Goal: Information Seeking & Learning: Understand process/instructions

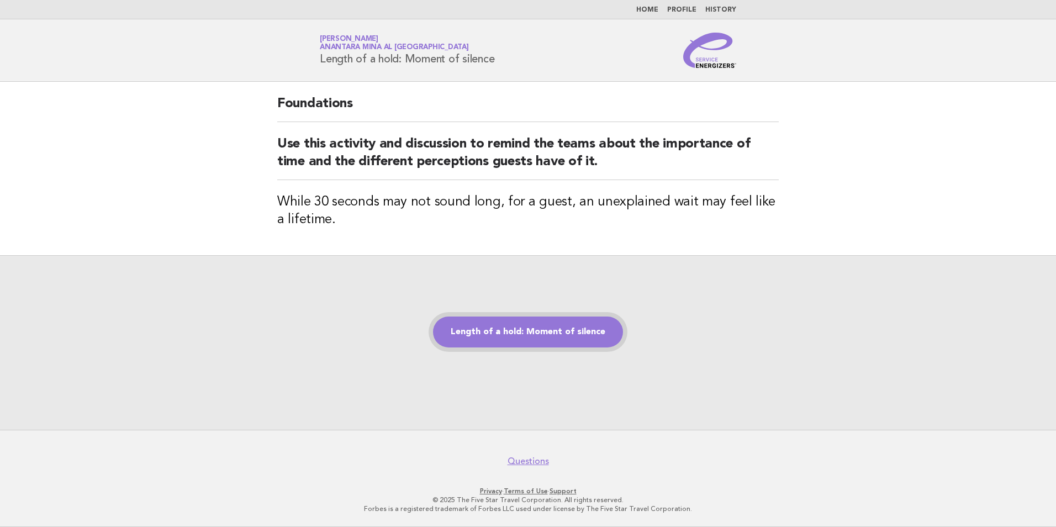
click at [520, 337] on link "Length of a hold: Moment of silence" at bounding box center [528, 332] width 190 height 31
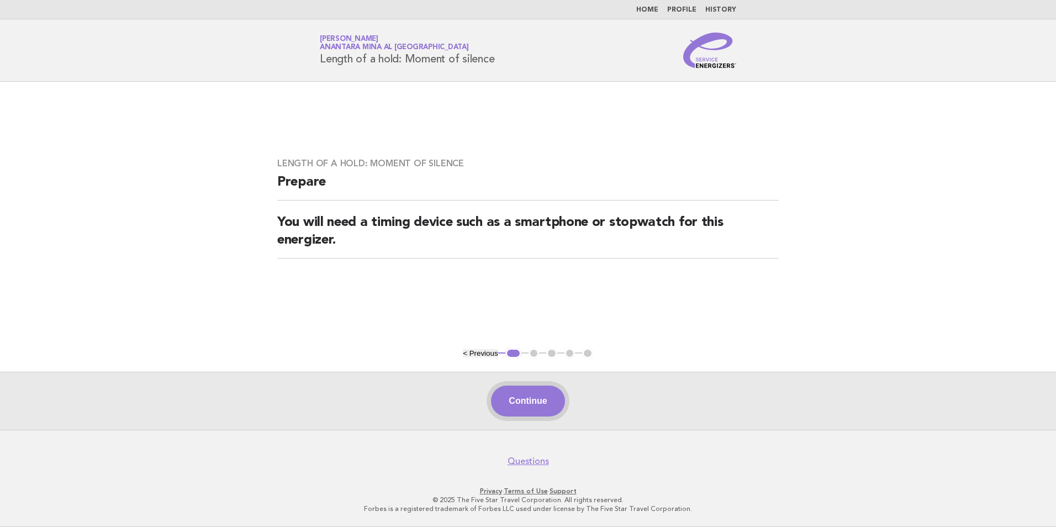
click at [538, 392] on button "Continue" at bounding box center [527, 401] width 73 height 31
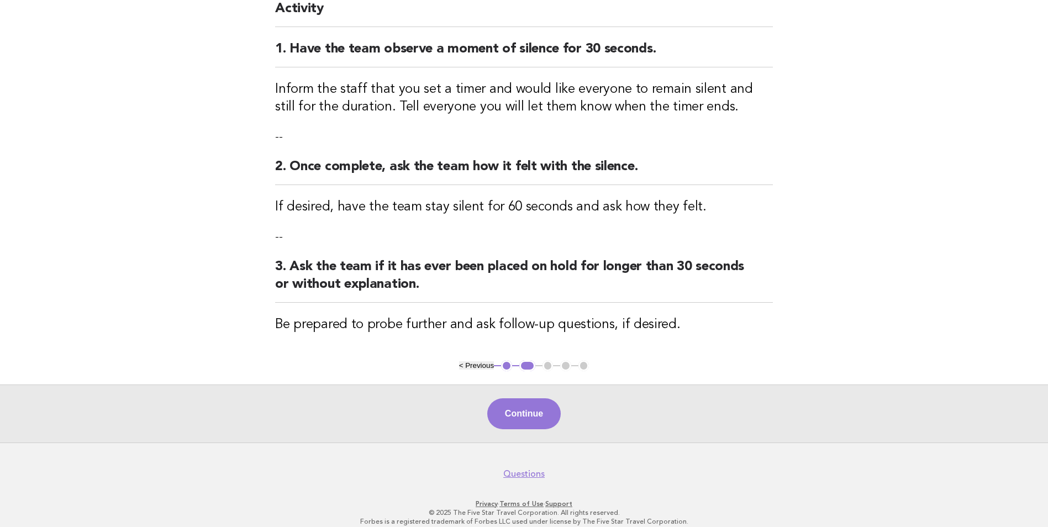
scroll to position [55, 0]
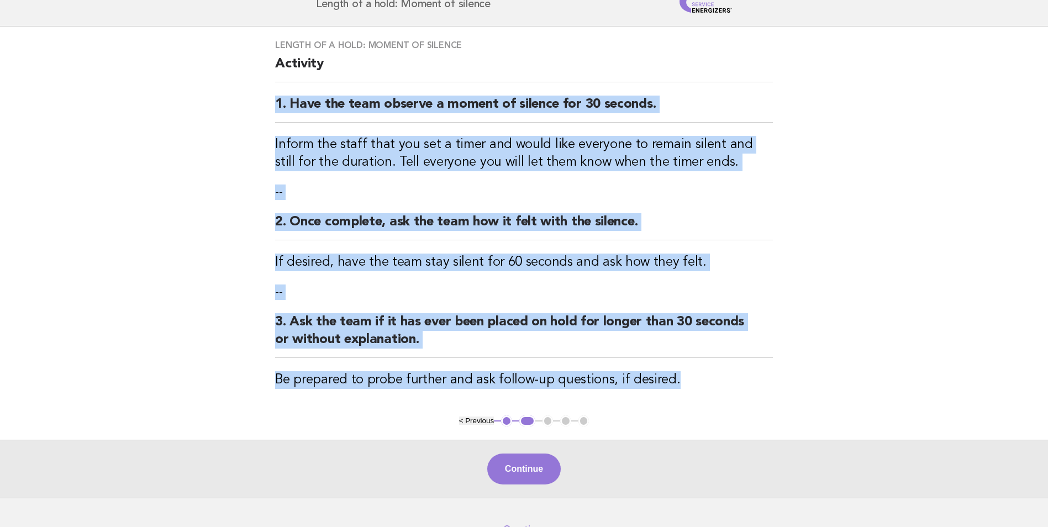
drag, startPoint x: 265, startPoint y: 101, endPoint x: 680, endPoint y: 376, distance: 498.2
click at [680, 376] on div "Length of a hold: Moment of silence Activity 1. Have the team observe a moment …" at bounding box center [524, 221] width 524 height 389
copy div "1. Have the team observe a moment of silence for 30 seconds. Inform the staff t…"
click at [530, 455] on button "Continue" at bounding box center [523, 469] width 73 height 31
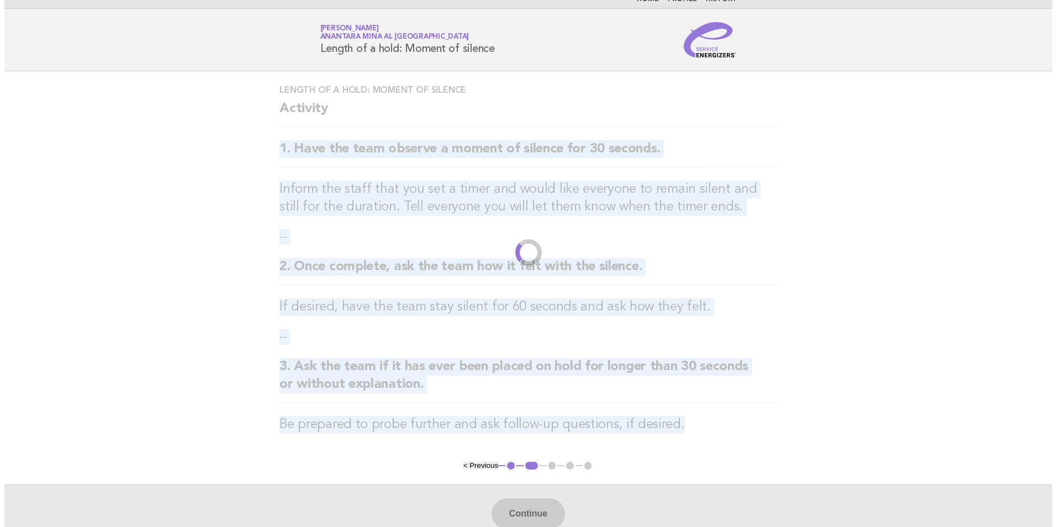
scroll to position [0, 0]
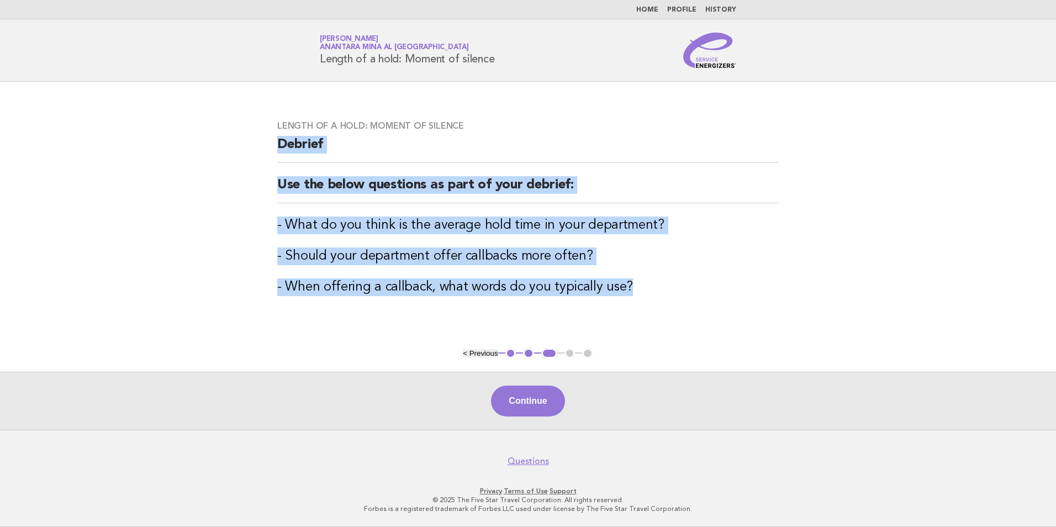
drag, startPoint x: 272, startPoint y: 140, endPoint x: 657, endPoint y: 272, distance: 407.0
click at [657, 272] on div "Length of a hold: Moment of silence Debrief Use the below questions as part of …" at bounding box center [528, 214] width 528 height 215
drag, startPoint x: 504, startPoint y: 56, endPoint x: 309, endPoint y: 62, distance: 194.5
click at [309, 62] on div "Service Energizers Saida Elharrouz Anantara Mina al Arab Ras Al Khaimah Resort …" at bounding box center [527, 50] width 447 height 35
copy h1 "Length of a hold: Moment of silence"
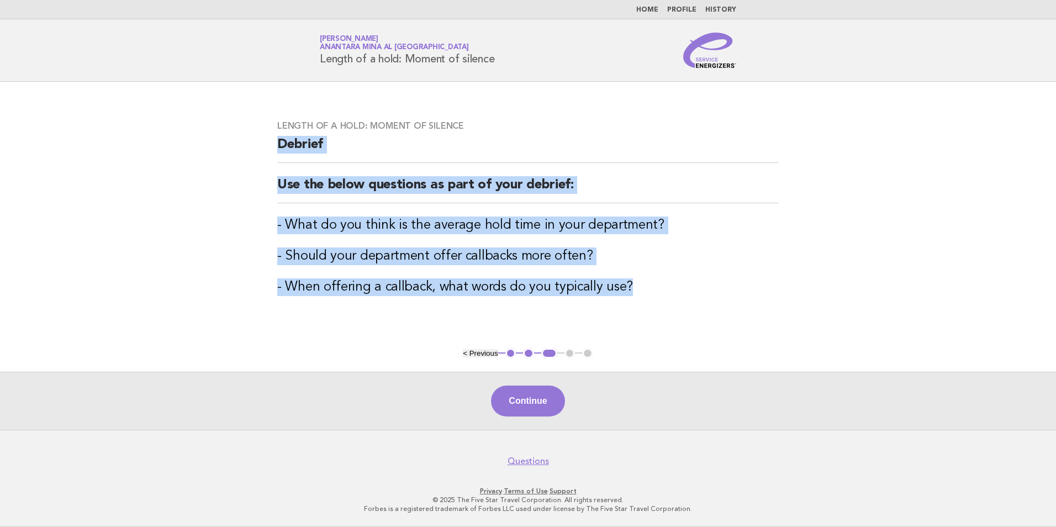
click at [506, 65] on div "Service Energizers Saida Elharrouz Anantara Mina al Arab Ras Al Khaimah Resort …" at bounding box center [527, 50] width 447 height 35
copy h1 "Length of a hold: Moment of silence"
